Goal: Task Accomplishment & Management: Use online tool/utility

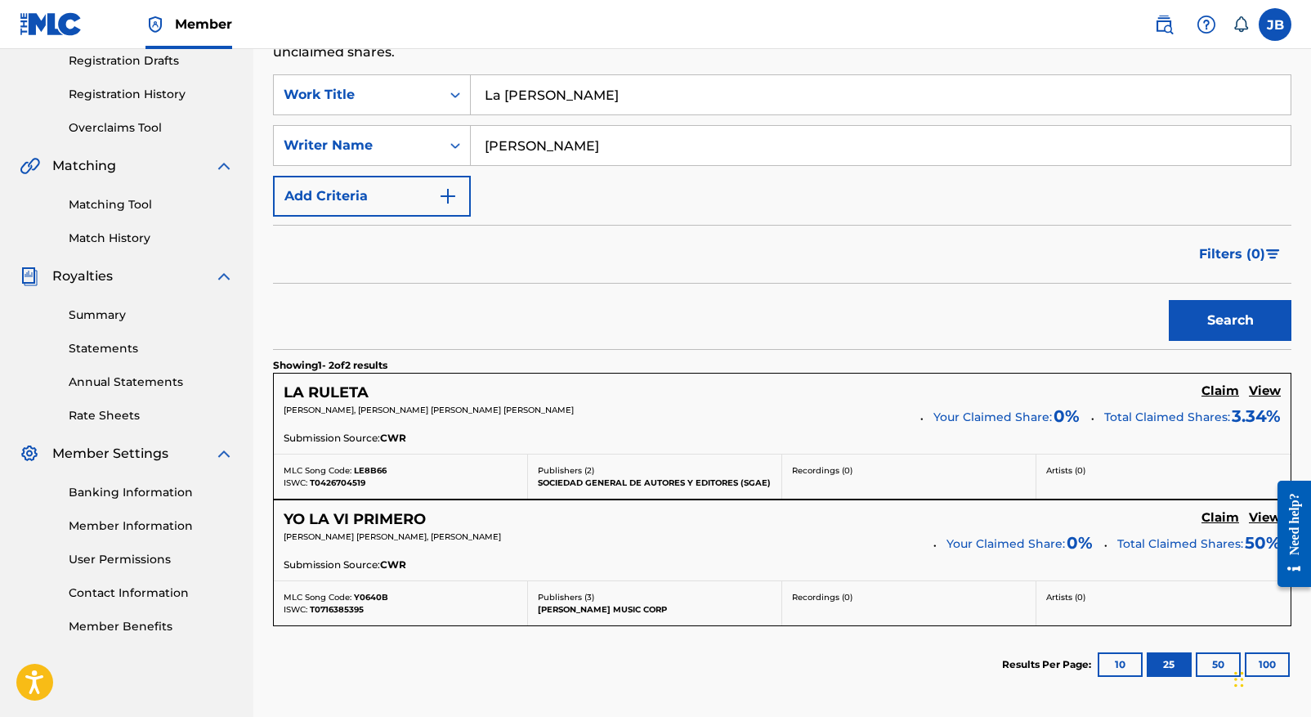
scroll to position [238, 0]
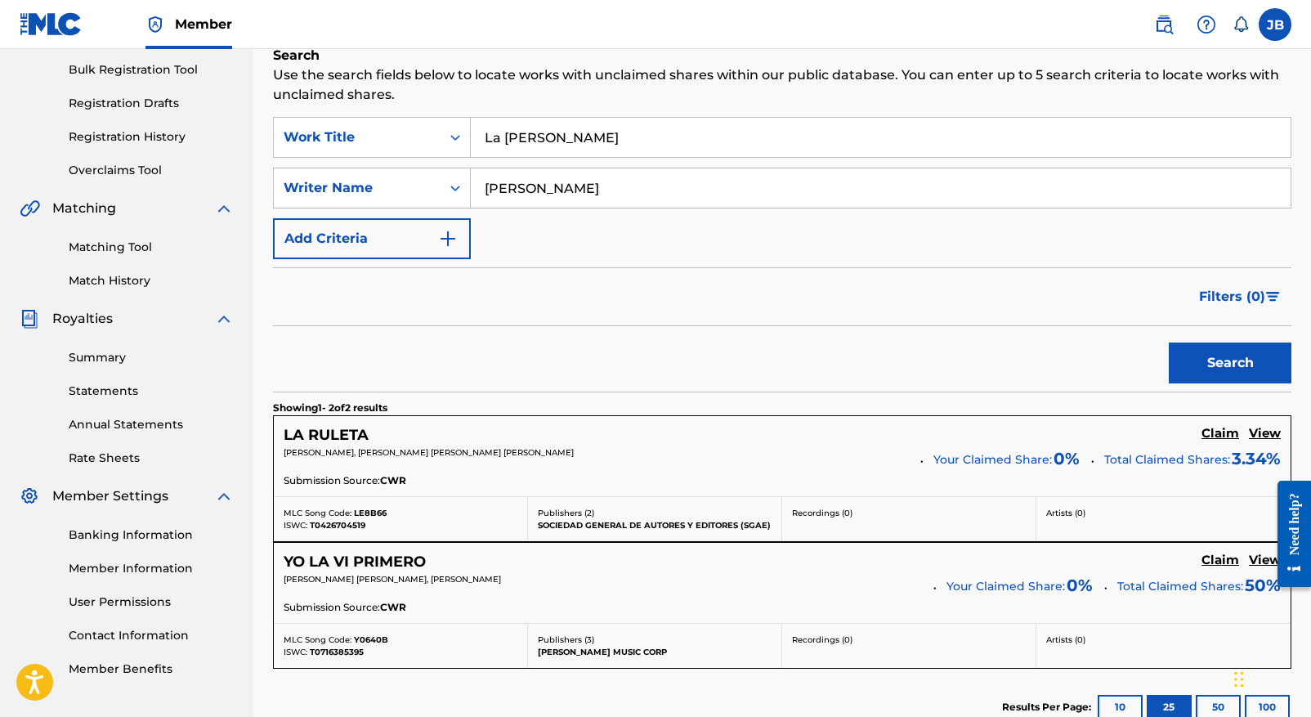
click at [1272, 21] on label at bounding box center [1275, 24] width 33 height 33
click at [1275, 25] on input "[PERSON_NAME] [PERSON_NAME][EMAIL_ADDRESS][PERSON_NAME][DOMAIN_NAME] Notificati…" at bounding box center [1275, 25] width 0 height 0
click at [1271, 25] on div "JB [PERSON_NAME] [PERSON_NAME][EMAIL_ADDRESS][PERSON_NAME][DOMAIN_NAME] Notific…" at bounding box center [1275, 24] width 33 height 33
